Goal: Task Accomplishment & Management: Use online tool/utility

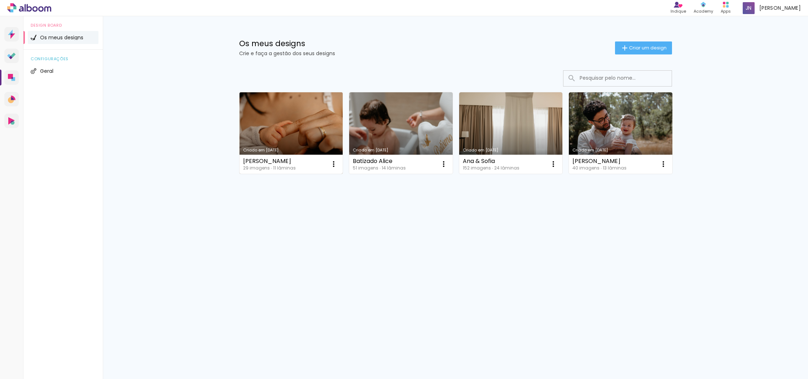
click at [270, 131] on link "Criado em [DATE]" at bounding box center [292, 133] width 104 height 82
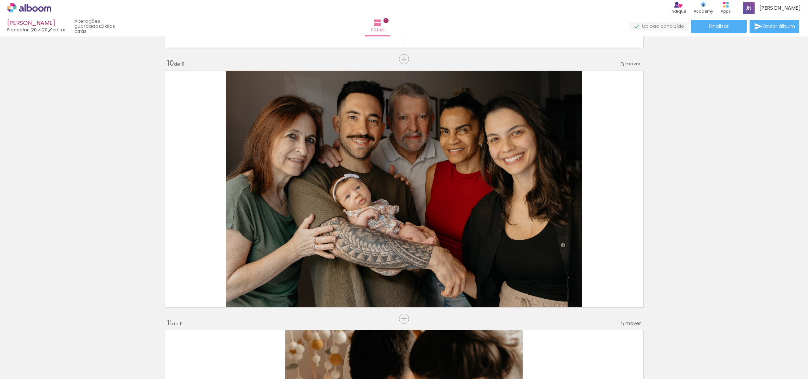
scroll to position [2327, 0]
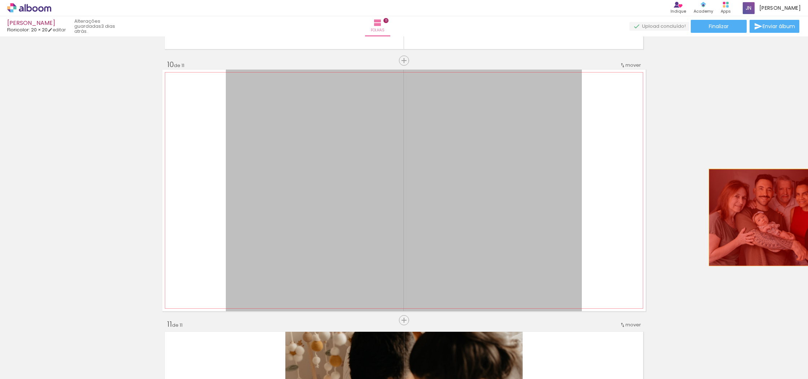
drag, startPoint x: 523, startPoint y: 183, endPoint x: 759, endPoint y: 215, distance: 237.5
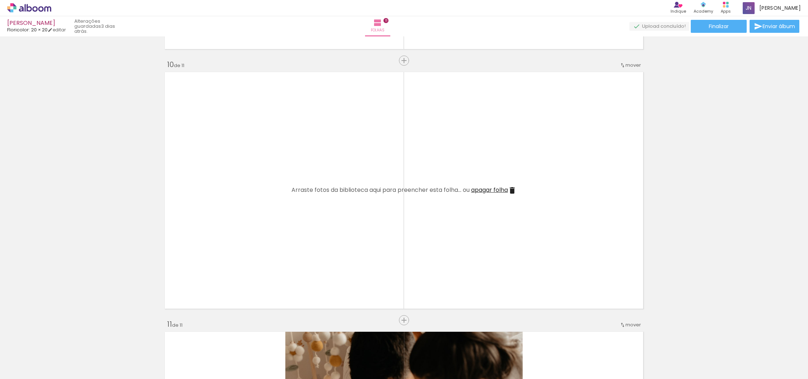
click at [514, 193] on iron-icon at bounding box center [512, 190] width 9 height 9
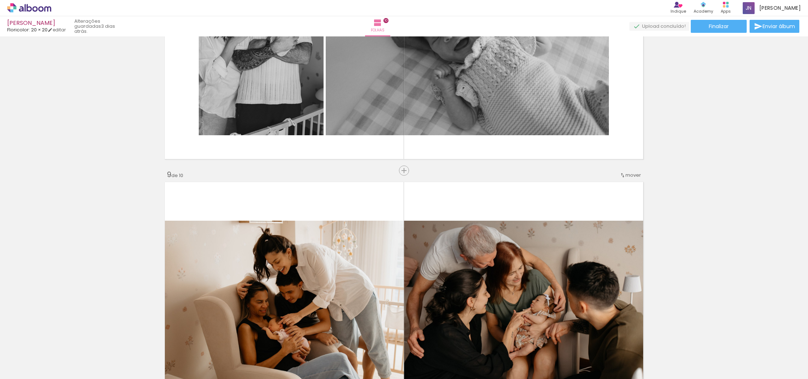
scroll to position [1953, 0]
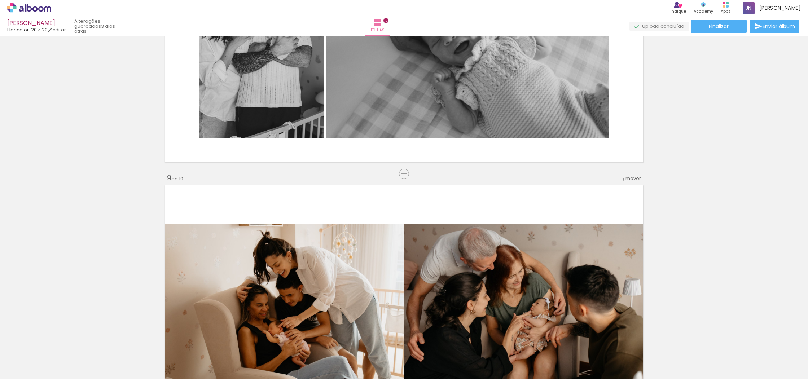
click at [628, 178] on span "mover" at bounding box center [634, 178] width 16 height 7
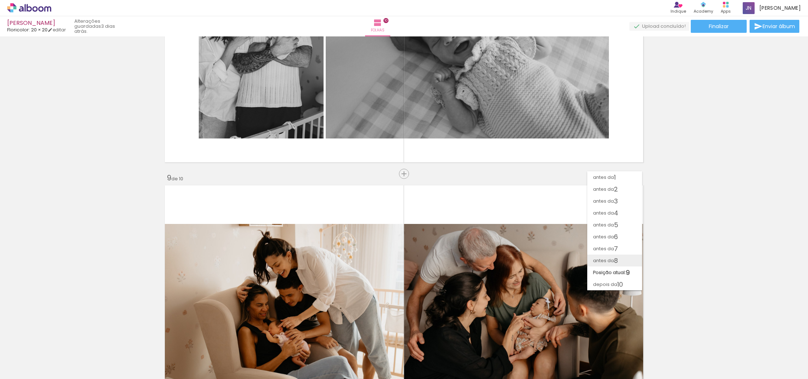
click at [613, 257] on span "antes da" at bounding box center [603, 261] width 21 height 12
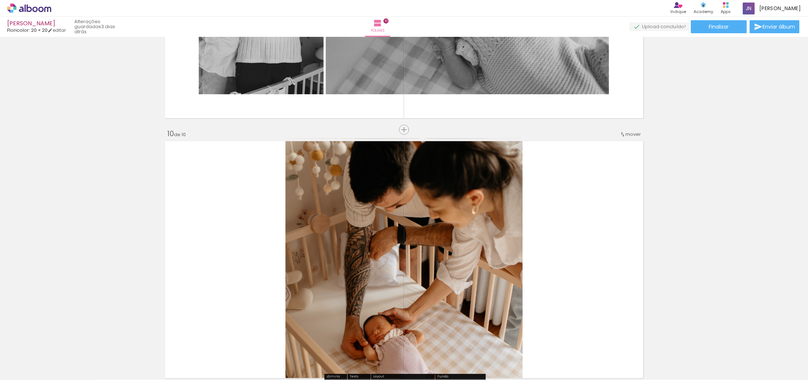
scroll to position [2259, 0]
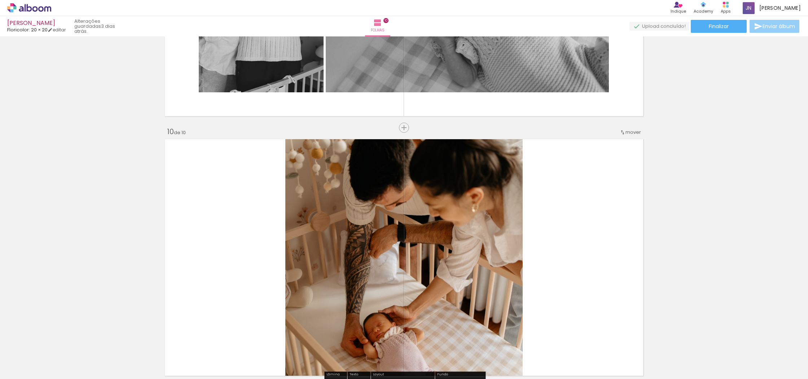
click at [765, 27] on span "Enviar álbum" at bounding box center [779, 26] width 32 height 5
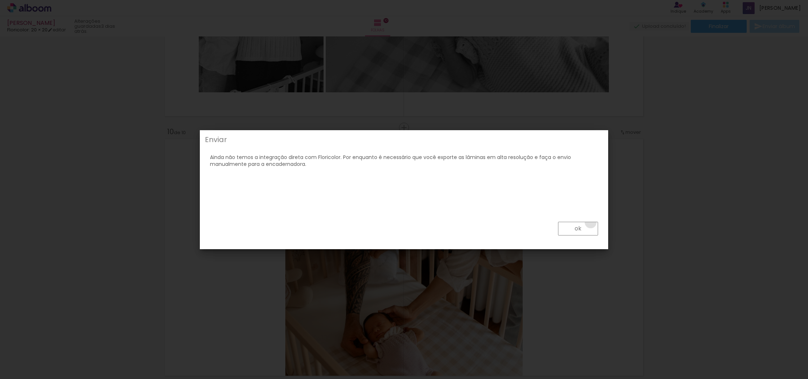
click at [591, 223] on paper-button "ok" at bounding box center [578, 229] width 40 height 14
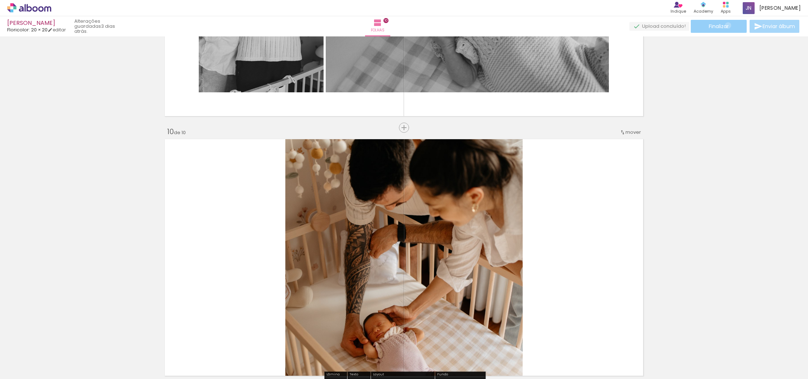
click at [726, 25] on span "Finalizar" at bounding box center [719, 26] width 20 height 5
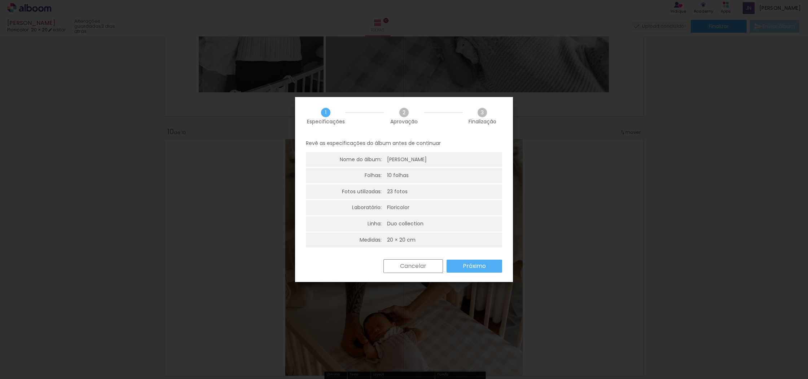
click at [495, 267] on paper-button "Próximo" at bounding box center [475, 266] width 56 height 13
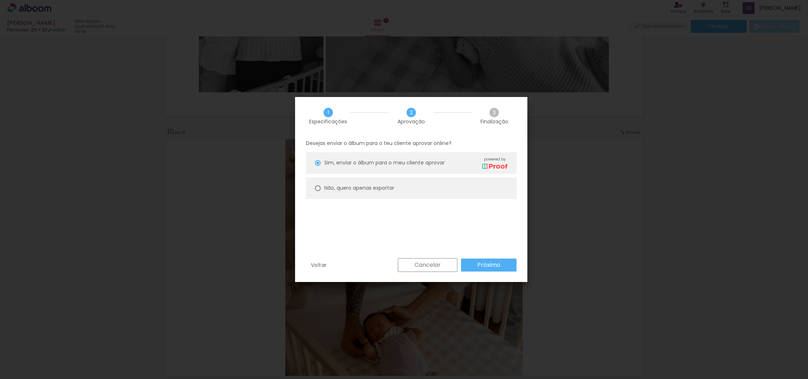
click at [406, 193] on paper-radio-button "Não, quero apenas exportar" at bounding box center [411, 189] width 211 height 22
type paper-radio-button "on"
click at [496, 269] on paper-button "Próximo" at bounding box center [489, 265] width 56 height 13
type input "Alta, 300 DPI"
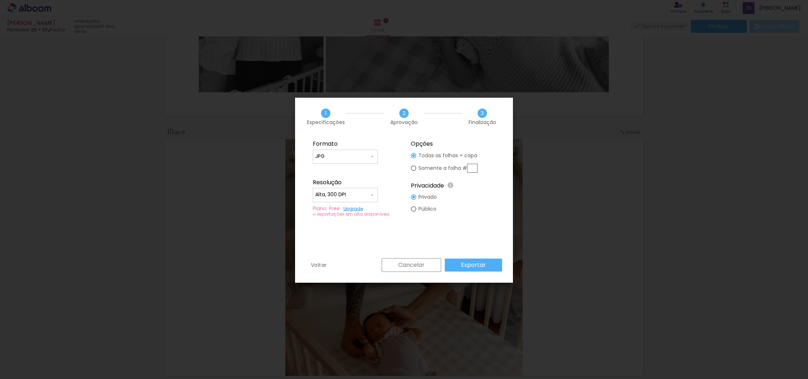
click at [491, 267] on paper-button "Exportar" at bounding box center [473, 265] width 57 height 13
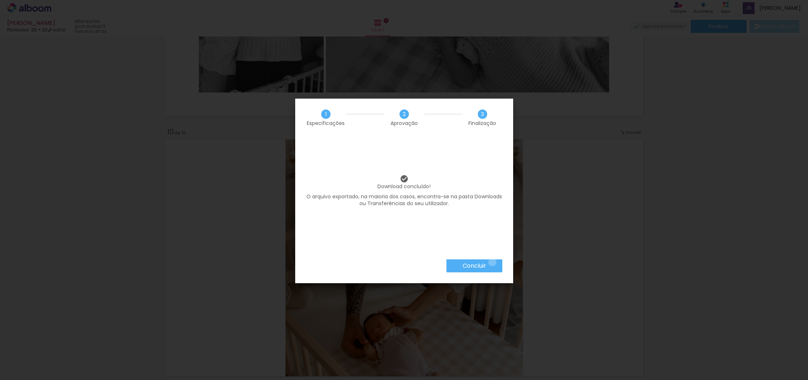
click at [492, 262] on paper-button "Concluir" at bounding box center [474, 265] width 56 height 13
